Goal: Obtain resource: Obtain resource

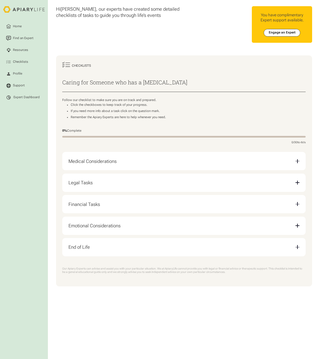
click at [138, 164] on div "Medical Considerations" at bounding box center [183, 161] width 230 height 12
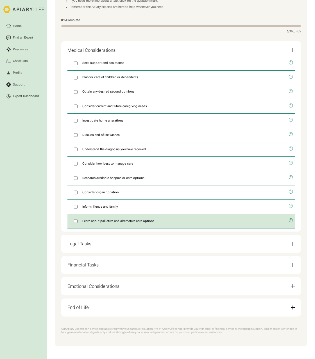
scroll to position [114, 0]
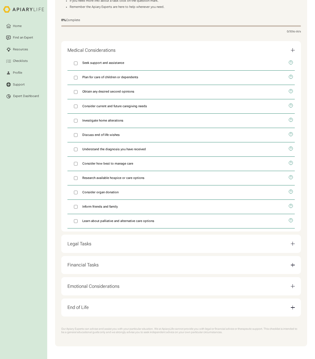
click at [122, 242] on div "Legal Tasks" at bounding box center [181, 244] width 227 height 12
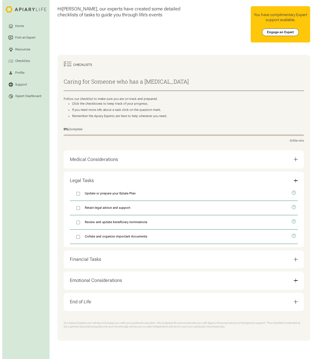
scroll to position [0, 0]
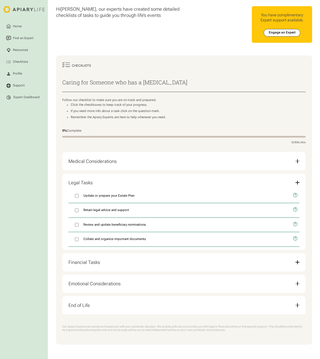
click at [120, 265] on div "Financial Tasks" at bounding box center [183, 262] width 230 height 12
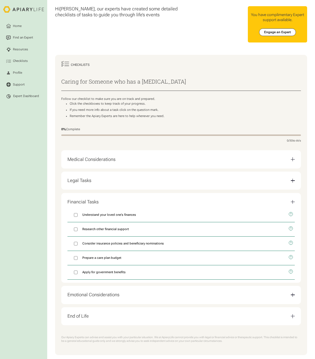
click at [112, 298] on div "Emotional Considerations" at bounding box center [94, 295] width 52 height 6
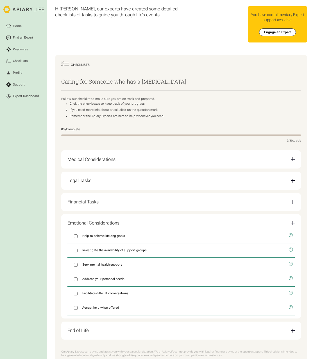
click at [104, 333] on div "End of Life" at bounding box center [181, 331] width 227 height 12
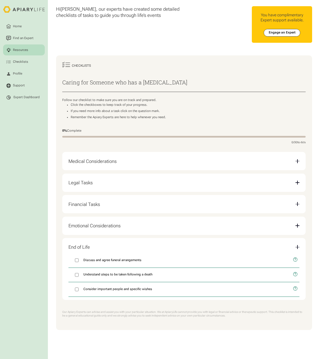
click at [20, 48] on div "Resources" at bounding box center [20, 50] width 17 height 5
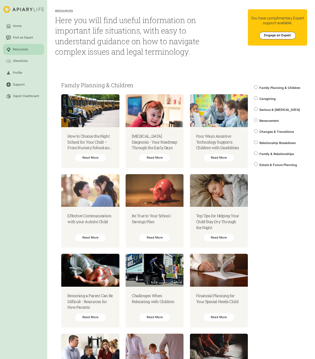
click at [256, 110] on html "Home Find an Expert Resources Checklists Profile Support Expert Dashboard Resou…" at bounding box center [157, 179] width 315 height 359
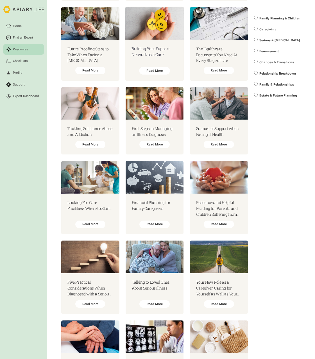
scroll to position [281, 0]
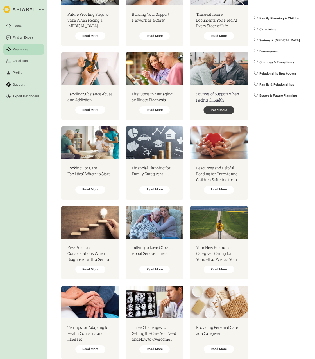
click at [217, 106] on div "Read More" at bounding box center [219, 110] width 31 height 8
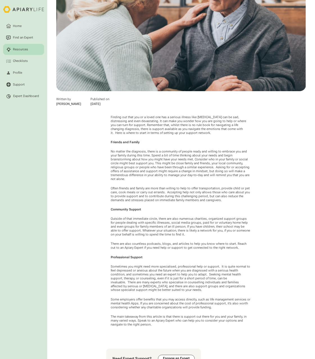
scroll to position [113, 0]
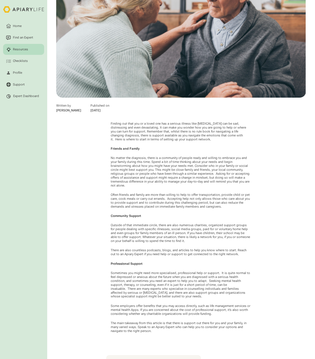
click at [23, 49] on div "Resources" at bounding box center [20, 49] width 17 height 5
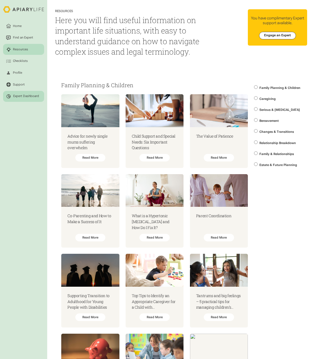
click at [26, 96] on div "Expert Dashboard" at bounding box center [26, 96] width 26 height 4
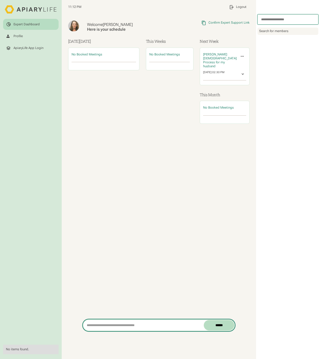
click at [114, 326] on input "search" at bounding box center [143, 325] width 120 height 11
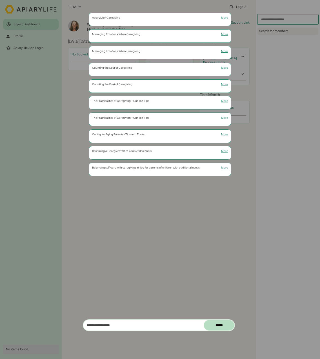
type input "**********"
click at [203, 320] on input "******" at bounding box center [218, 325] width 31 height 11
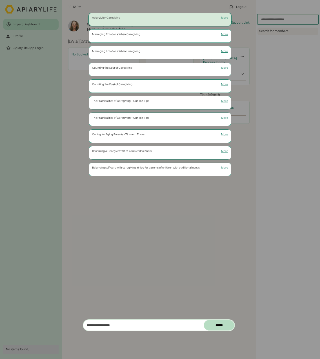
click at [158, 17] on div "ApiaryLife - Caregiving More" at bounding box center [160, 17] width 136 height 3
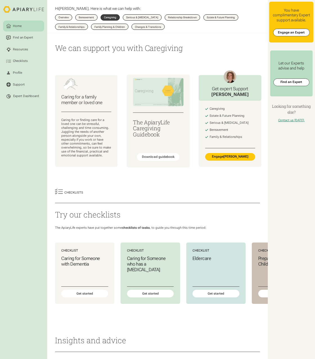
drag, startPoint x: 157, startPoint y: 158, endPoint x: 153, endPoint y: 142, distance: 17.1
click at [153, 142] on div "The ApiaryLife Caregiving Guidebook Download guidebook" at bounding box center [158, 140] width 63 height 54
click at [150, 134] on h3 "The ApiaryLife Caregiving Guidebook" at bounding box center [158, 128] width 51 height 18
click at [158, 158] on div "Download guidebook" at bounding box center [158, 157] width 33 height 4
